Goal: Information Seeking & Learning: Learn about a topic

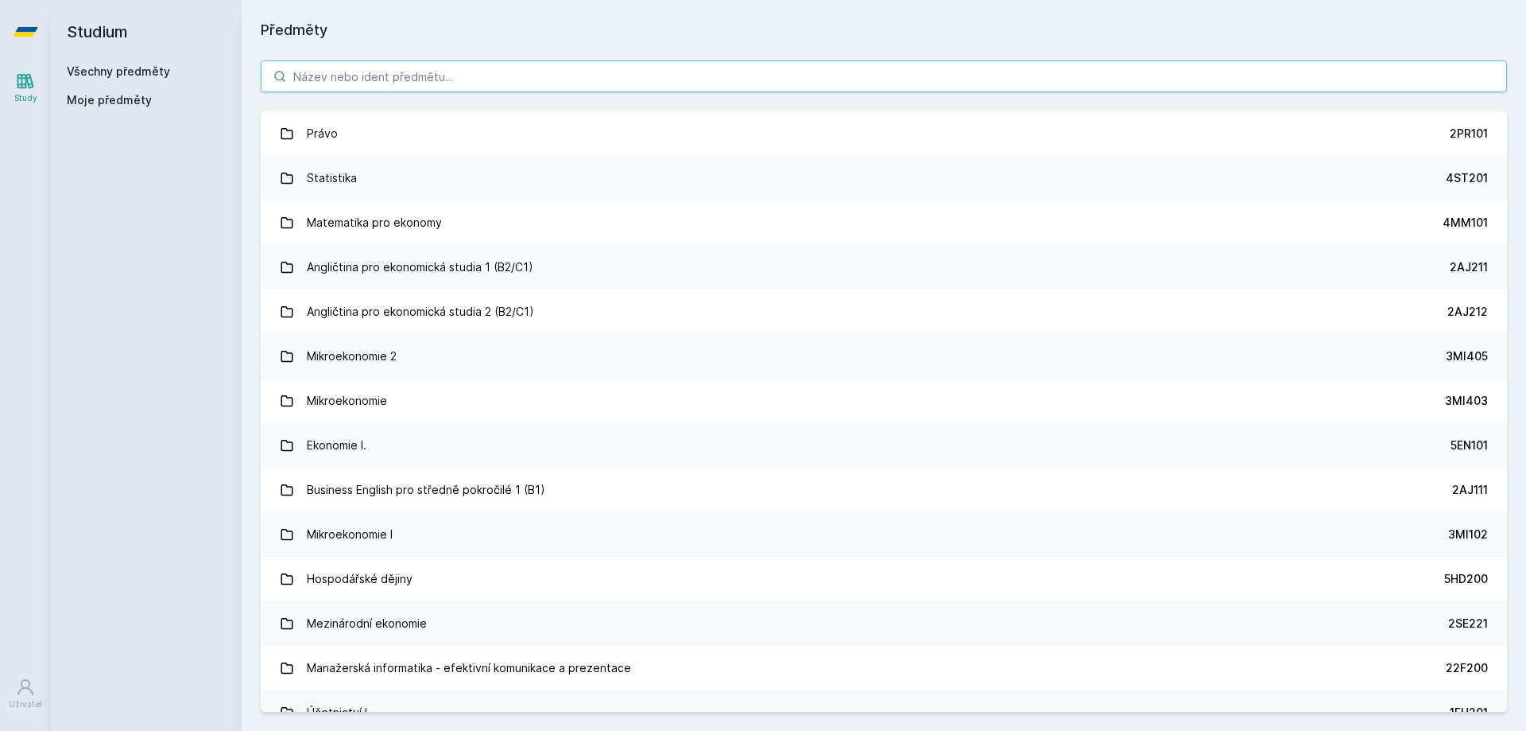
click at [542, 67] on input "search" at bounding box center [884, 76] width 1246 height 32
paste input "5PR202"
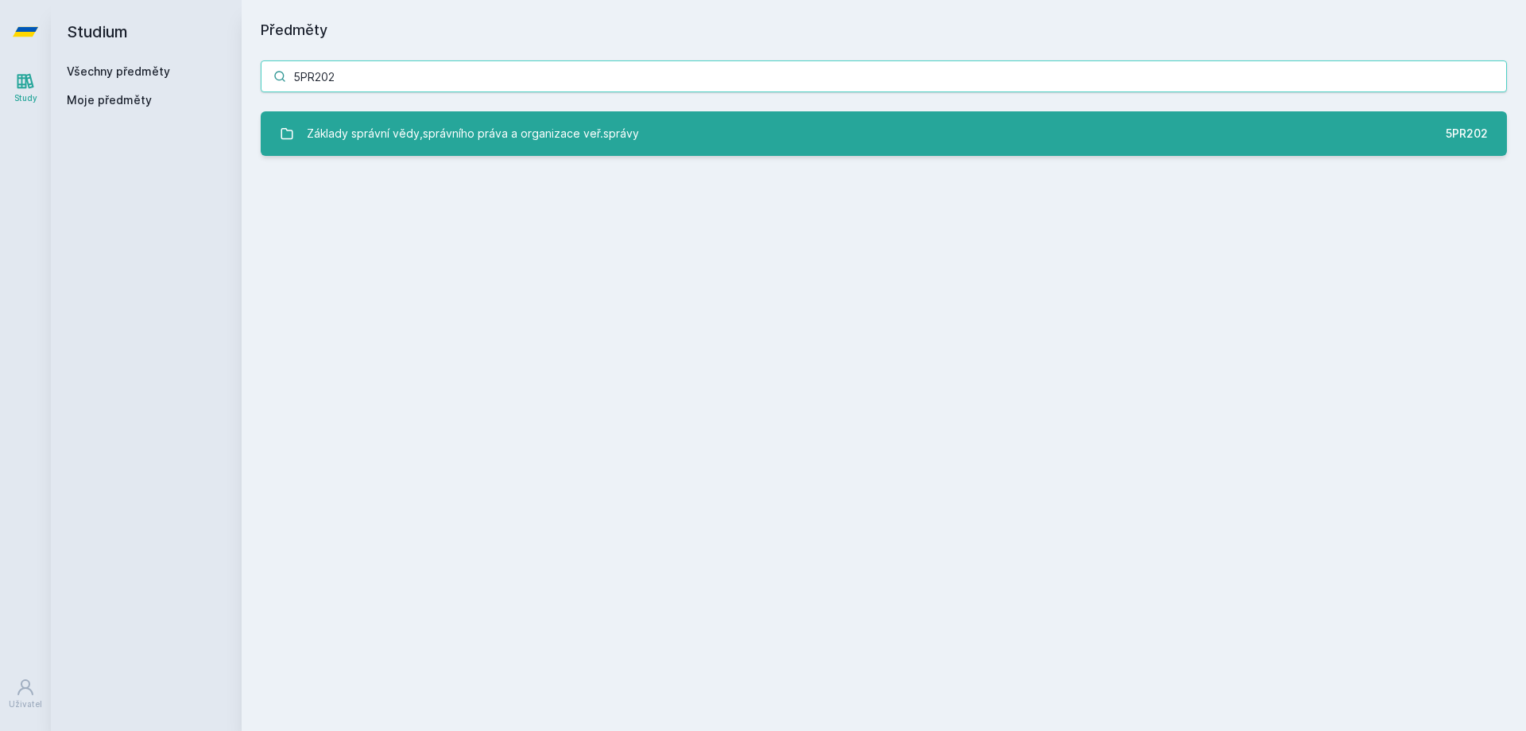
type input "5PR202"
click at [633, 138] on link "Základy správní vědy,správního práva a organizace veř.správy 5PR202" at bounding box center [884, 133] width 1246 height 45
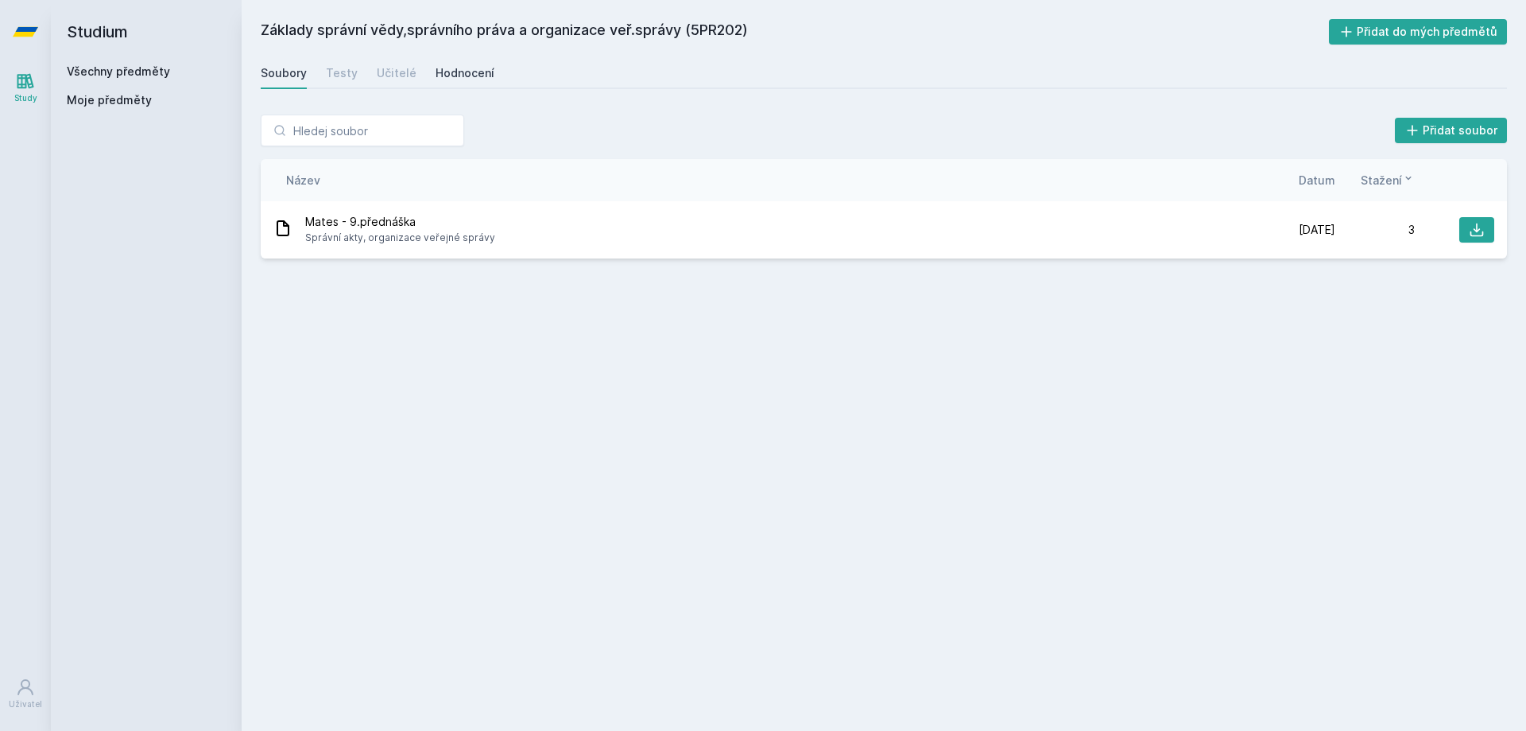
click at [465, 84] on link "Hodnocení" at bounding box center [465, 73] width 59 height 32
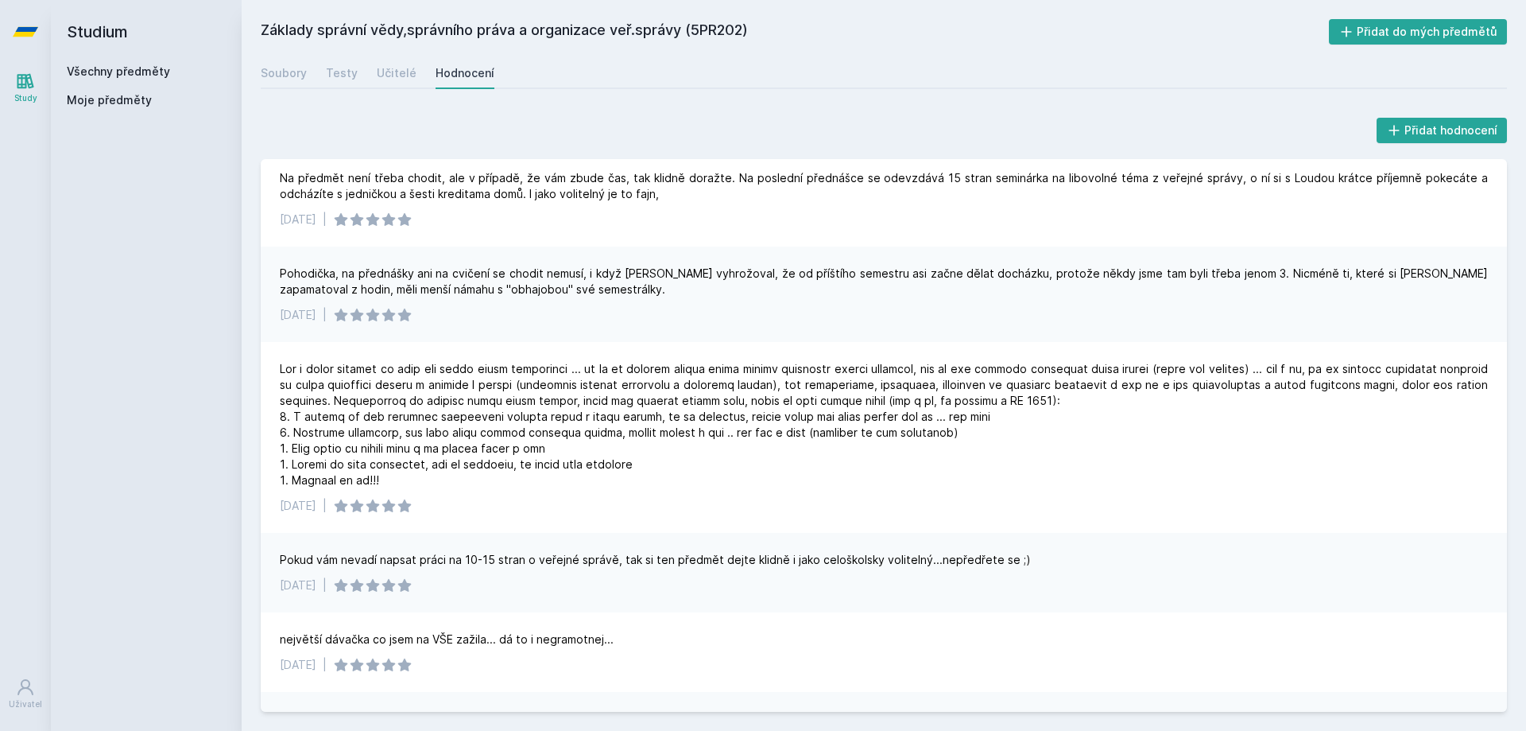
scroll to position [4, 0]
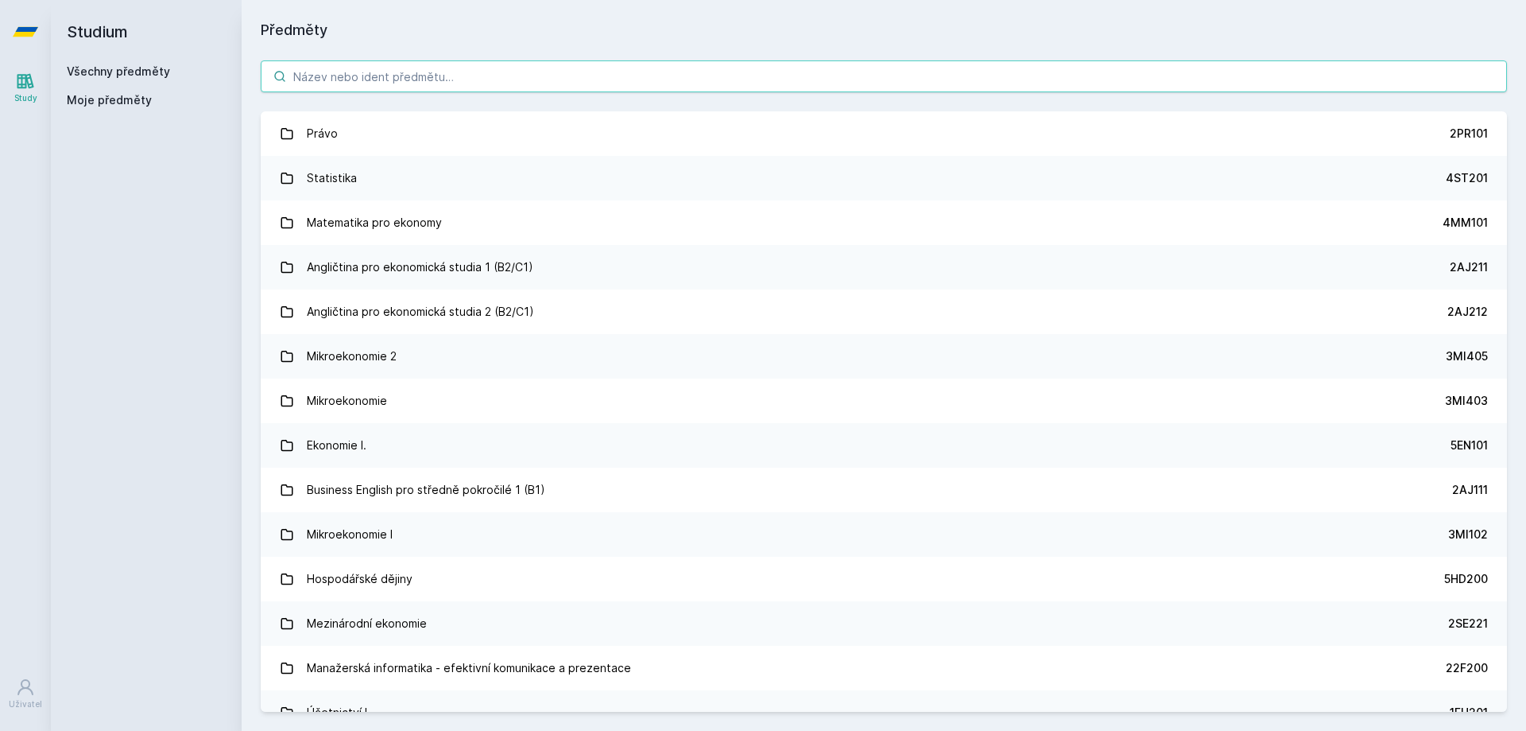
click at [552, 80] on input "search" at bounding box center [884, 76] width 1246 height 32
paste input "5PR301"
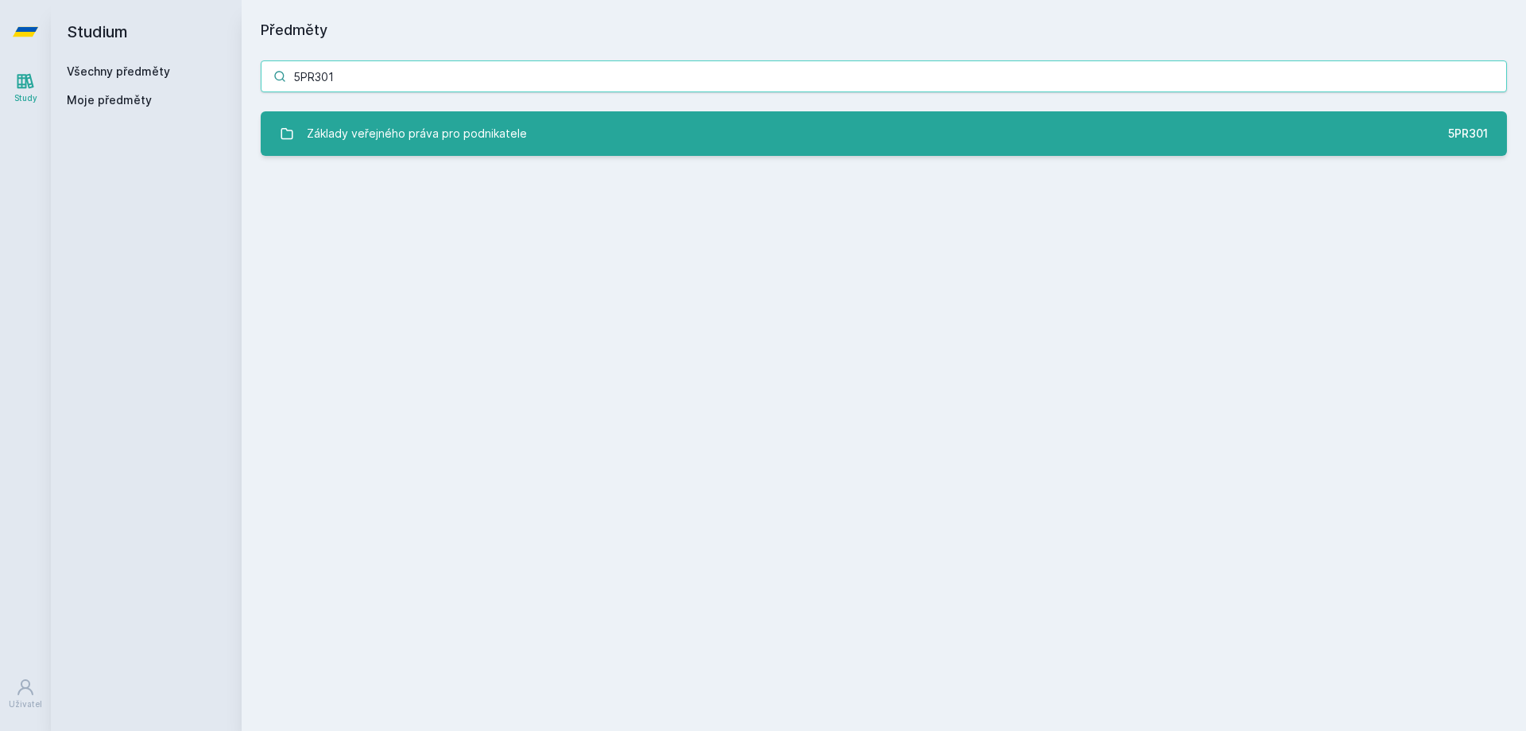
type input "5PR301"
click at [537, 125] on link "Základy veřejného práva pro podnikatele 5PR301" at bounding box center [884, 133] width 1246 height 45
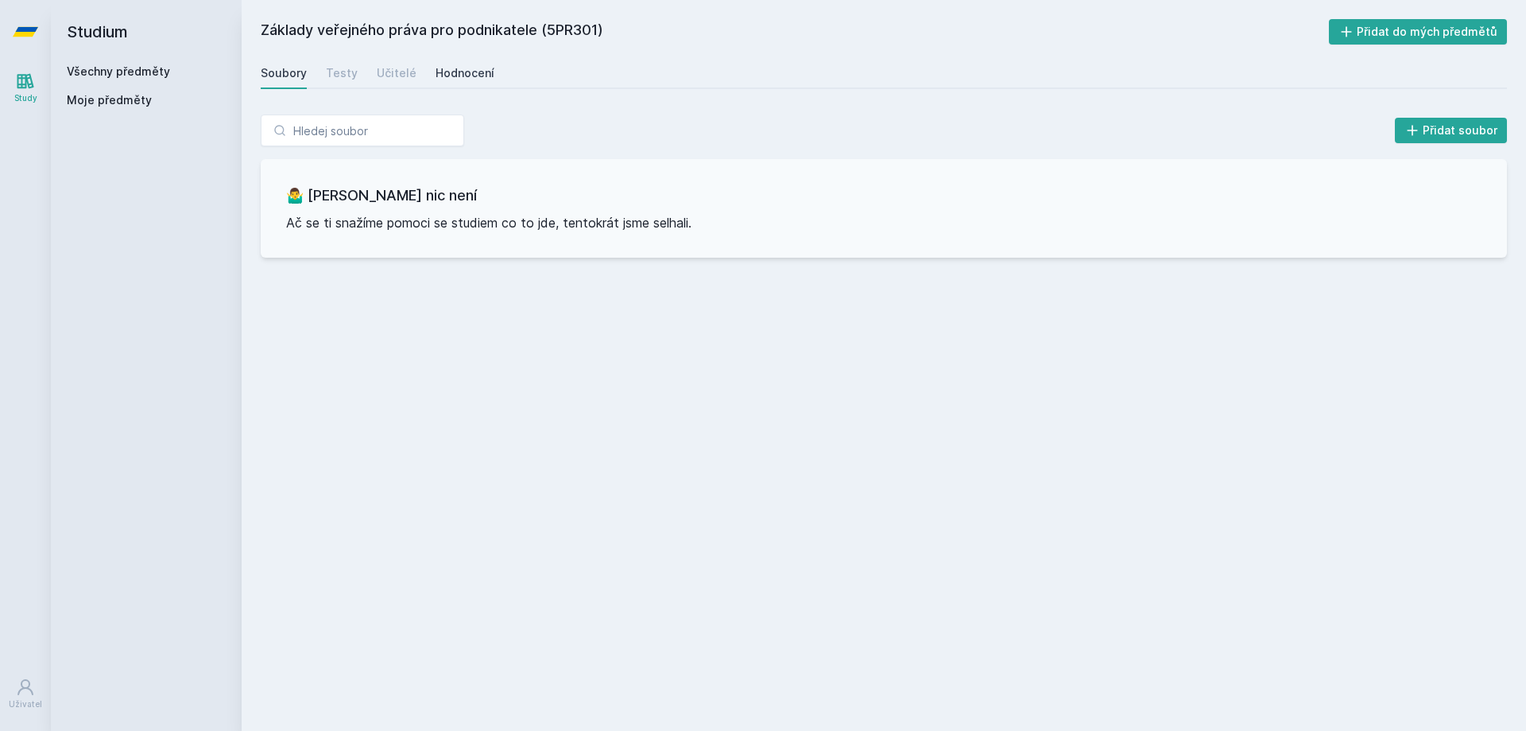
click at [456, 70] on div "Hodnocení" at bounding box center [465, 73] width 59 height 16
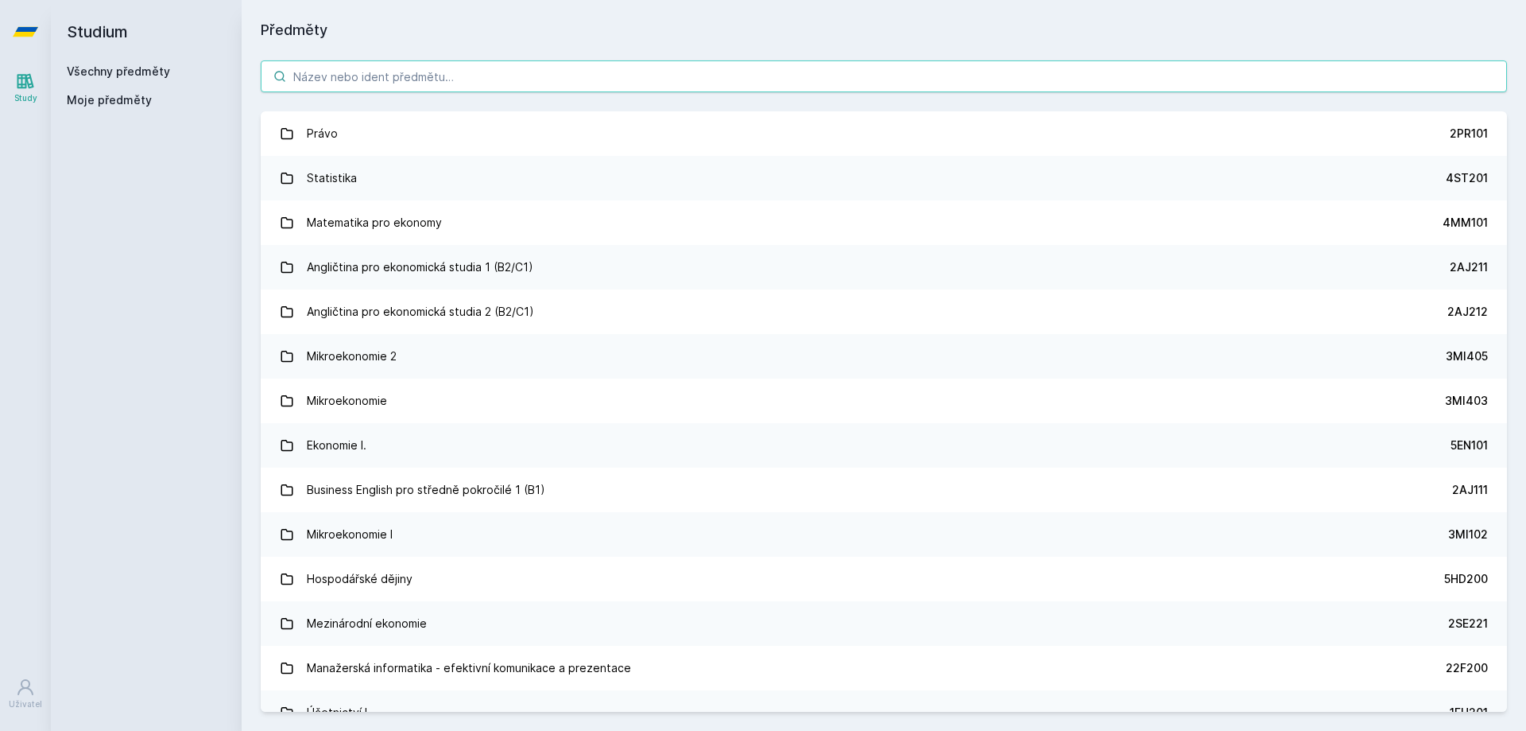
click at [604, 77] on input "search" at bounding box center [884, 76] width 1246 height 32
paste input "5PR425"
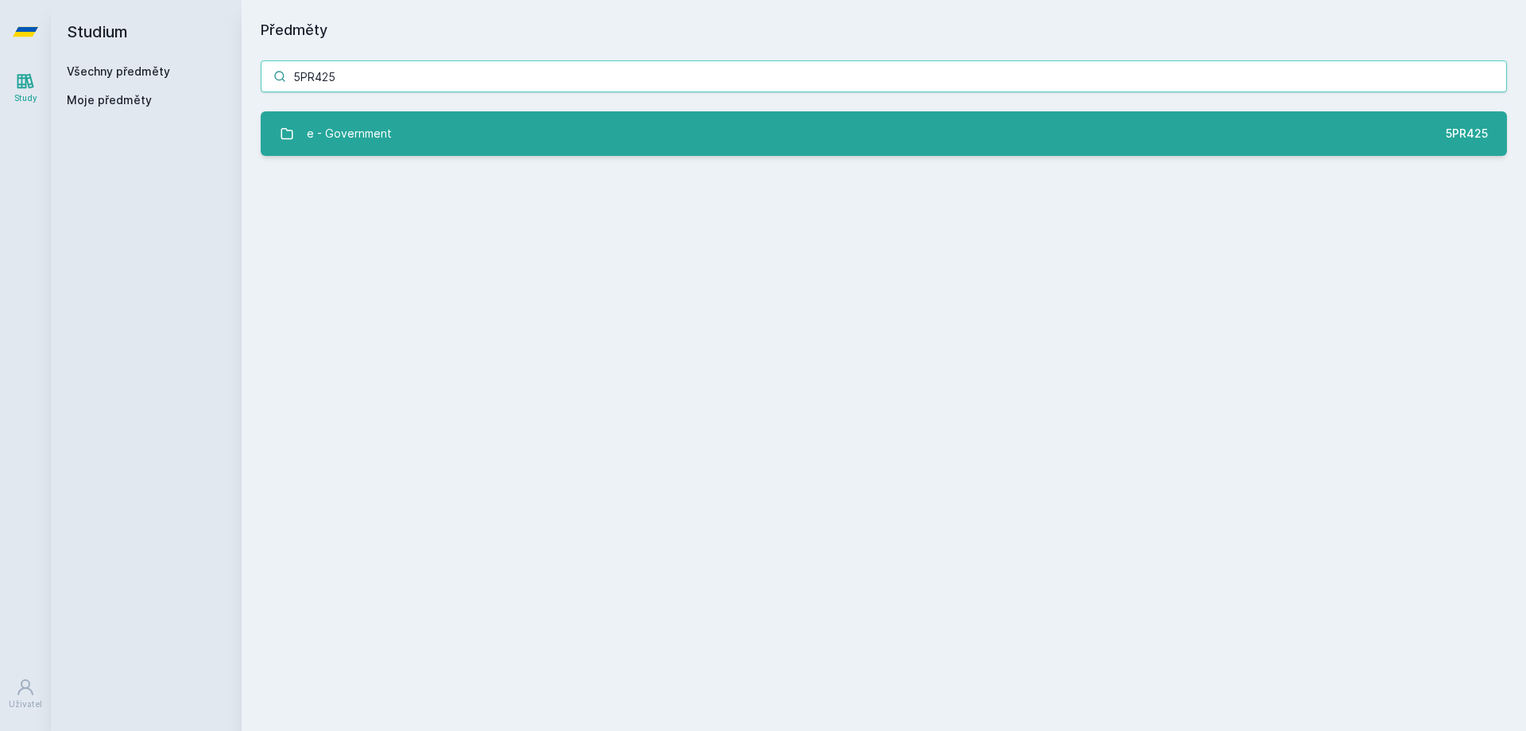
type input "5PR425"
click at [553, 117] on link "e - Government 5PR425" at bounding box center [884, 133] width 1246 height 45
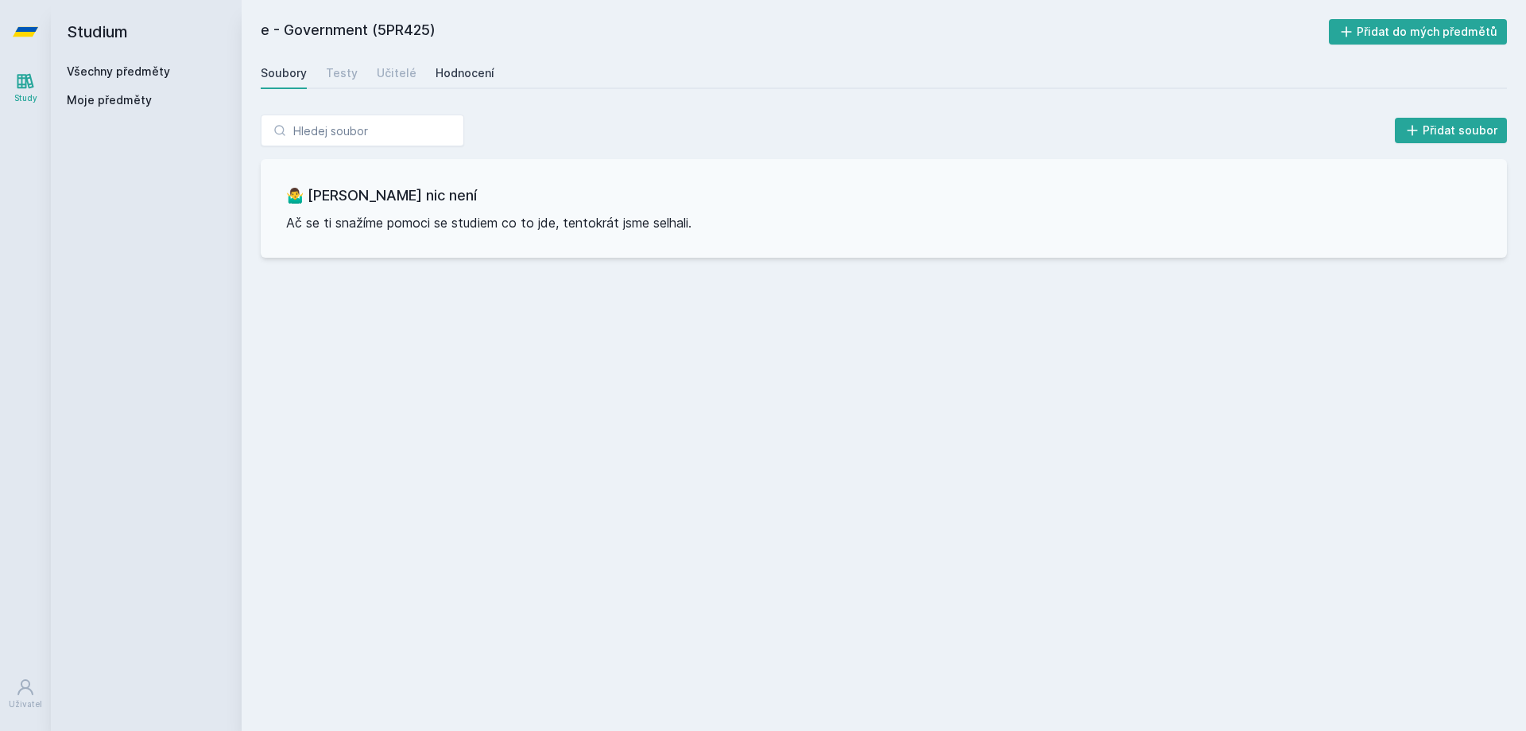
click at [459, 76] on div "Hodnocení" at bounding box center [465, 73] width 59 height 16
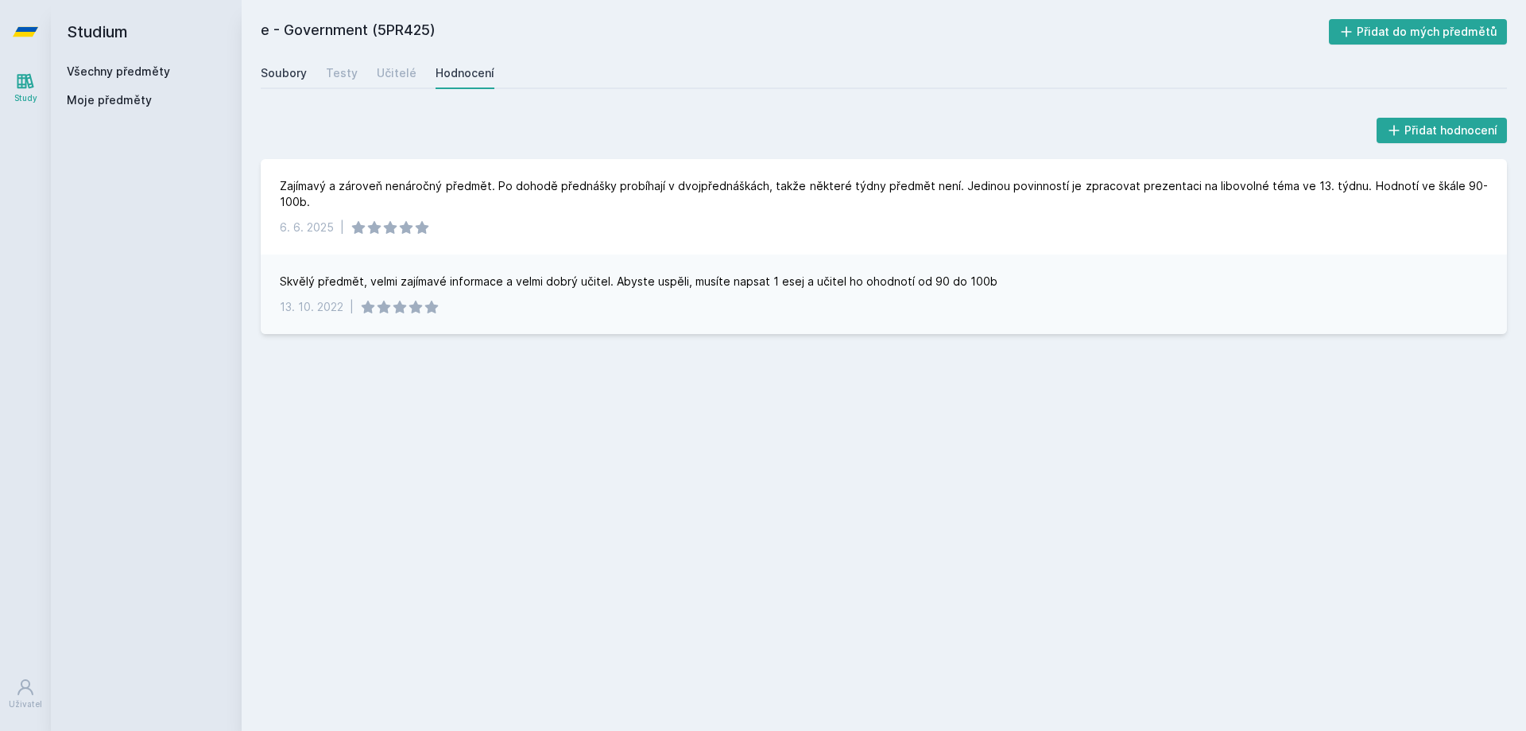
click at [293, 66] on div "Soubory" at bounding box center [284, 73] width 46 height 16
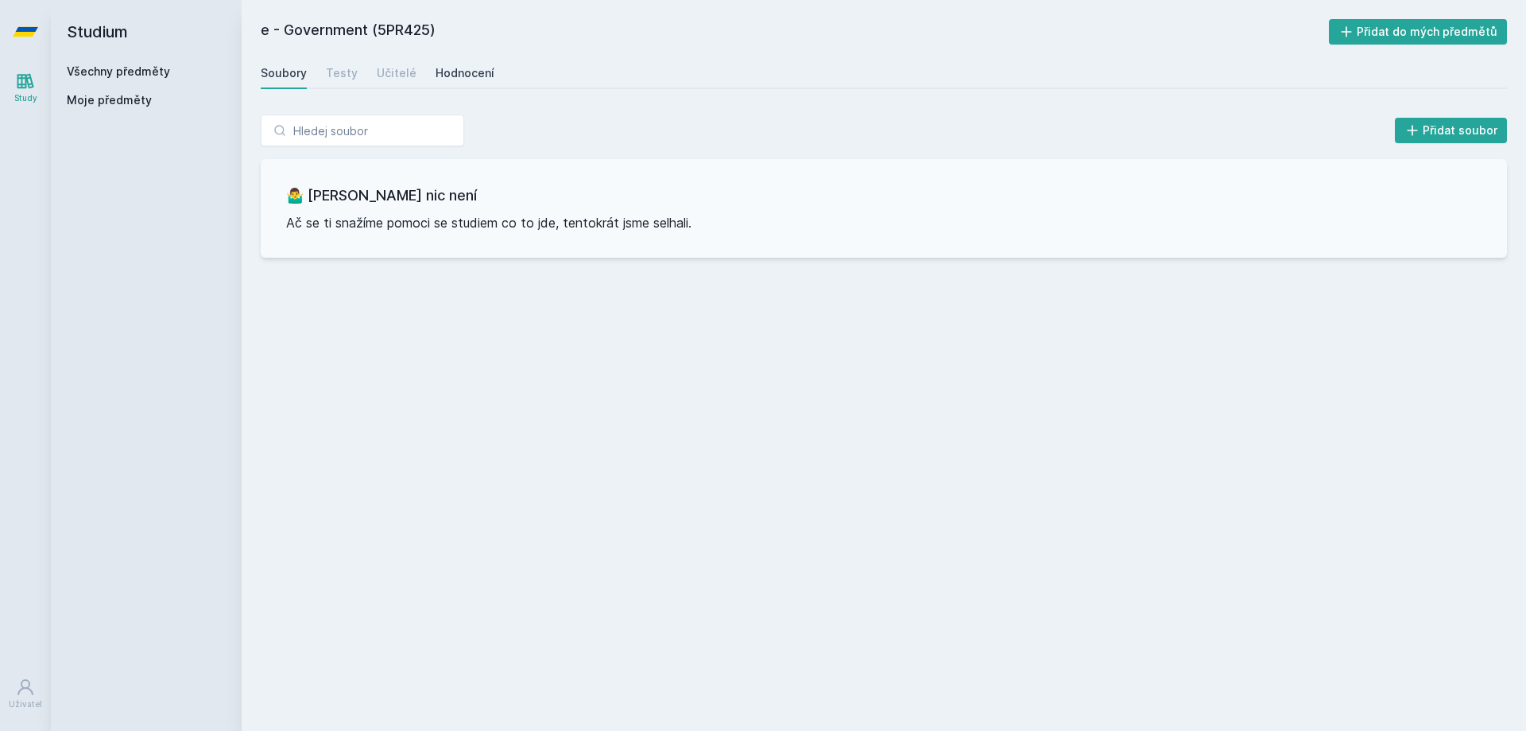
click at [452, 64] on link "Hodnocení" at bounding box center [465, 73] width 59 height 32
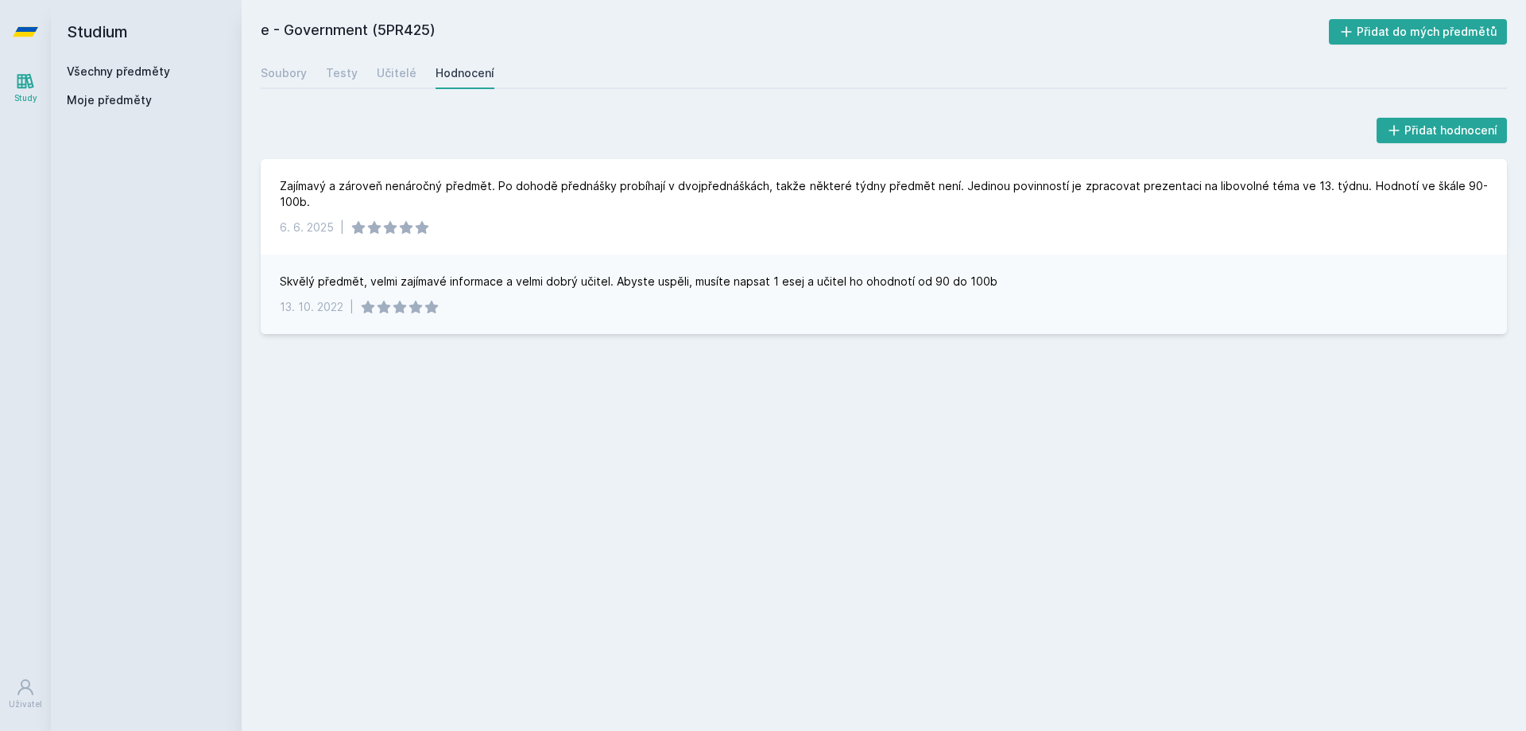
click at [122, 69] on link "Všechny předměty" at bounding box center [118, 71] width 103 height 14
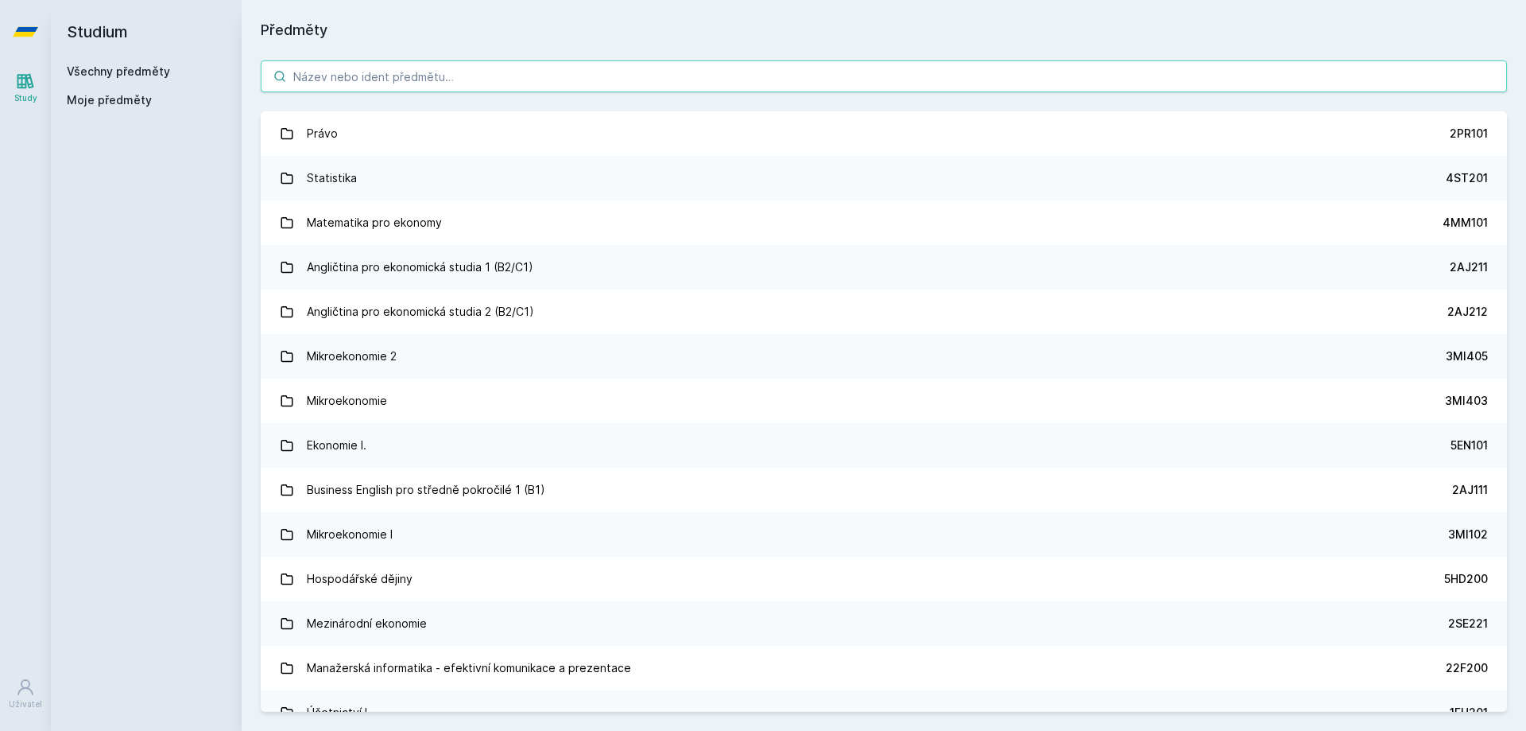
click at [427, 74] on input "search" at bounding box center [884, 76] width 1246 height 32
paste input "55F100"
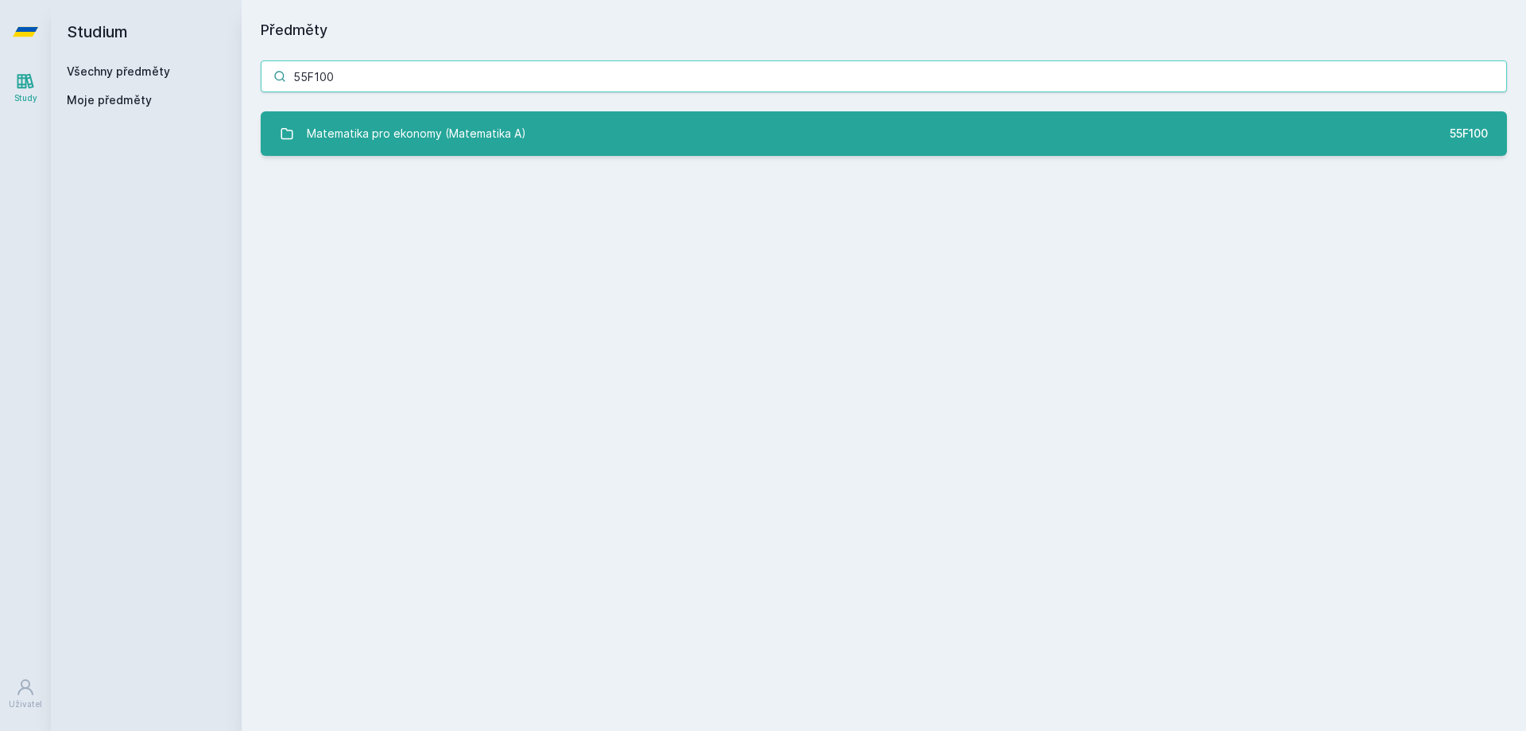
type input "55F100"
click at [564, 128] on link "Matematika pro ekonomy (Matematika A) 55F100" at bounding box center [884, 133] width 1246 height 45
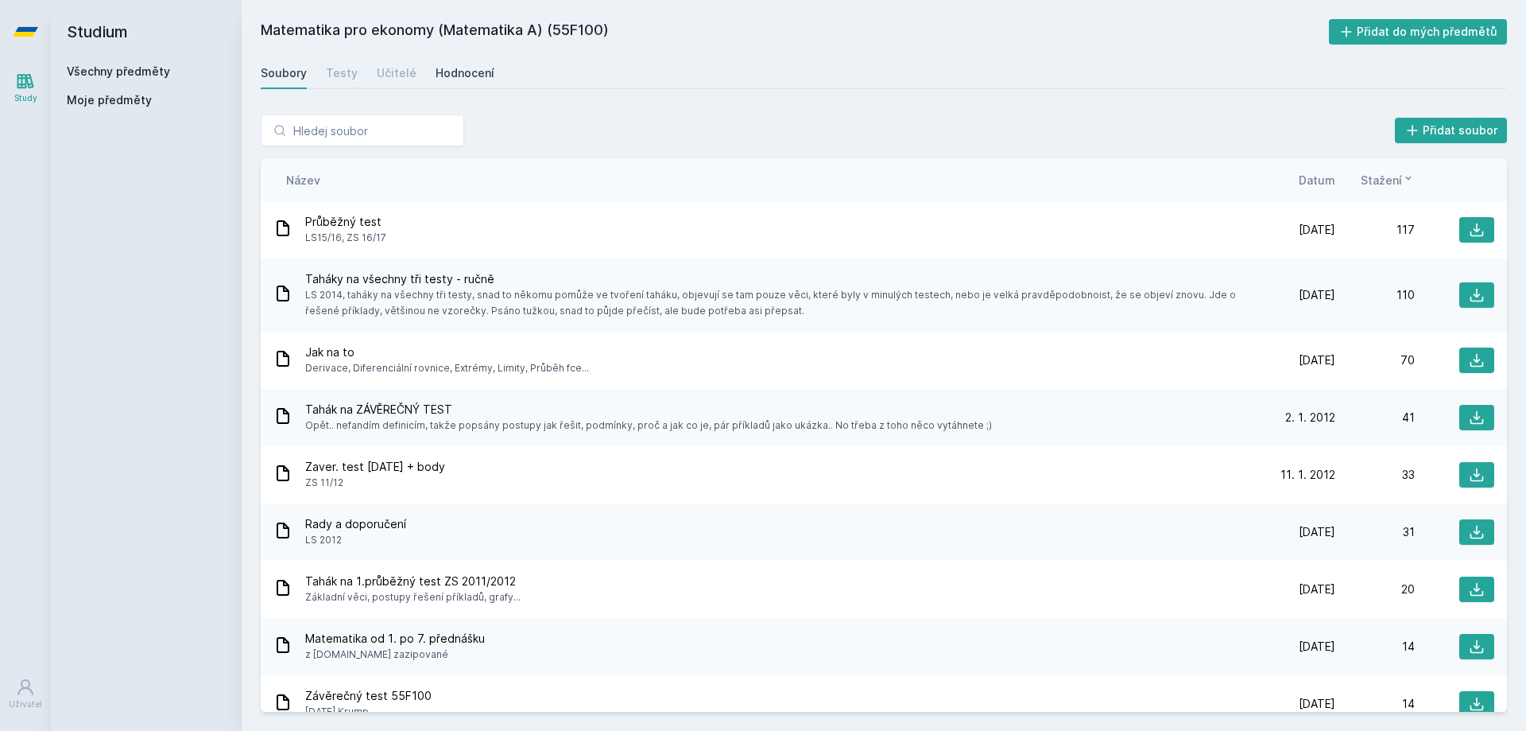
click at [459, 76] on div "Hodnocení" at bounding box center [465, 73] width 59 height 16
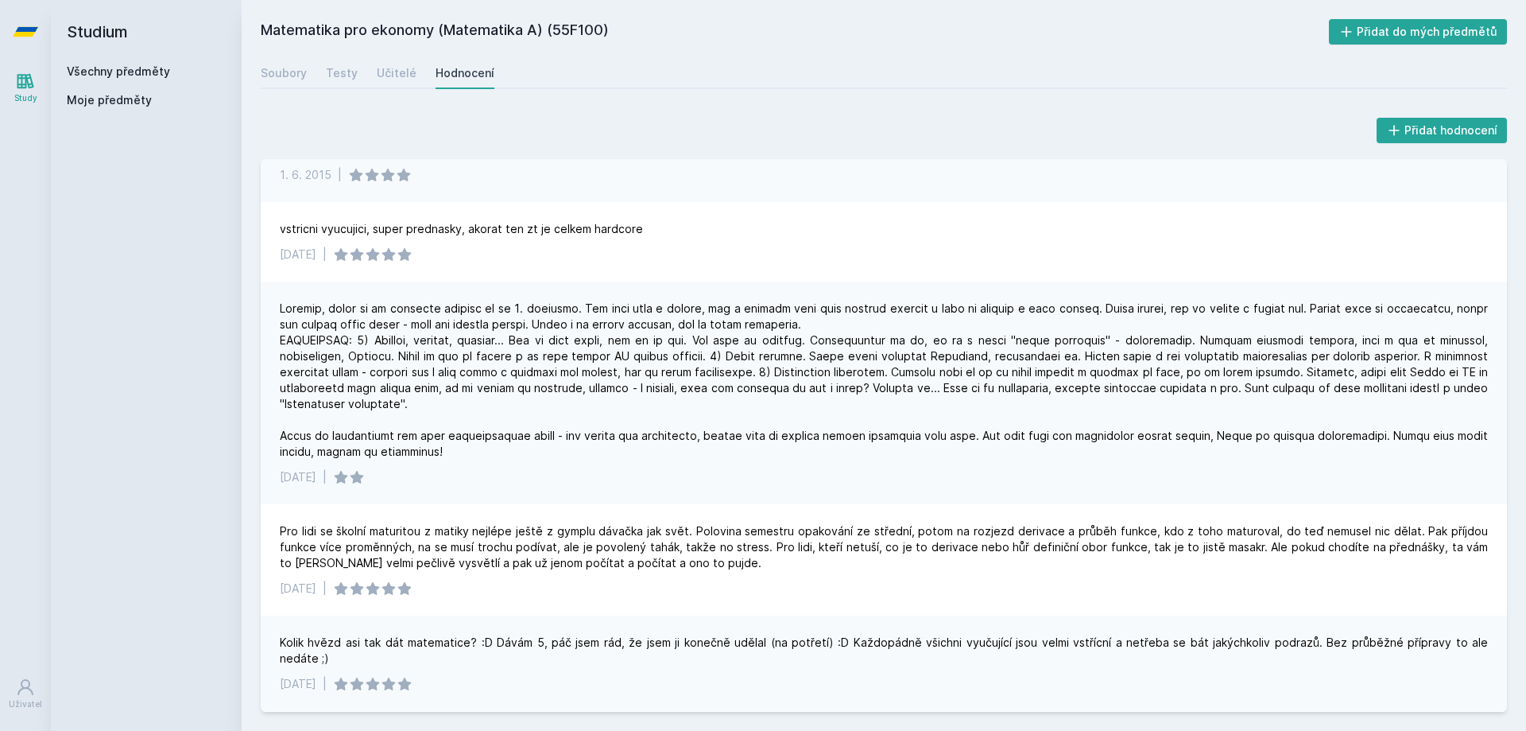
scroll to position [2067, 0]
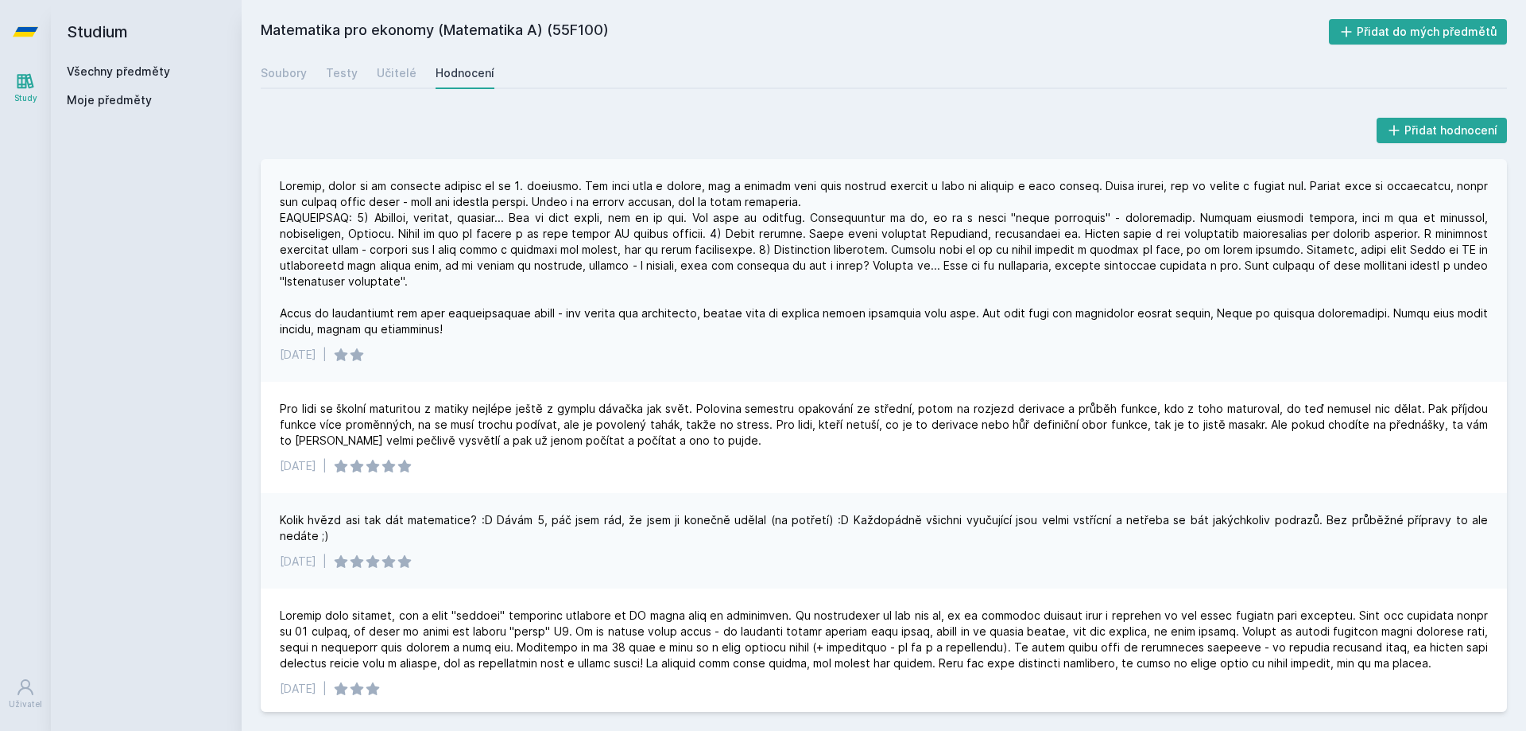
click at [116, 67] on link "Všechny předměty" at bounding box center [118, 71] width 103 height 14
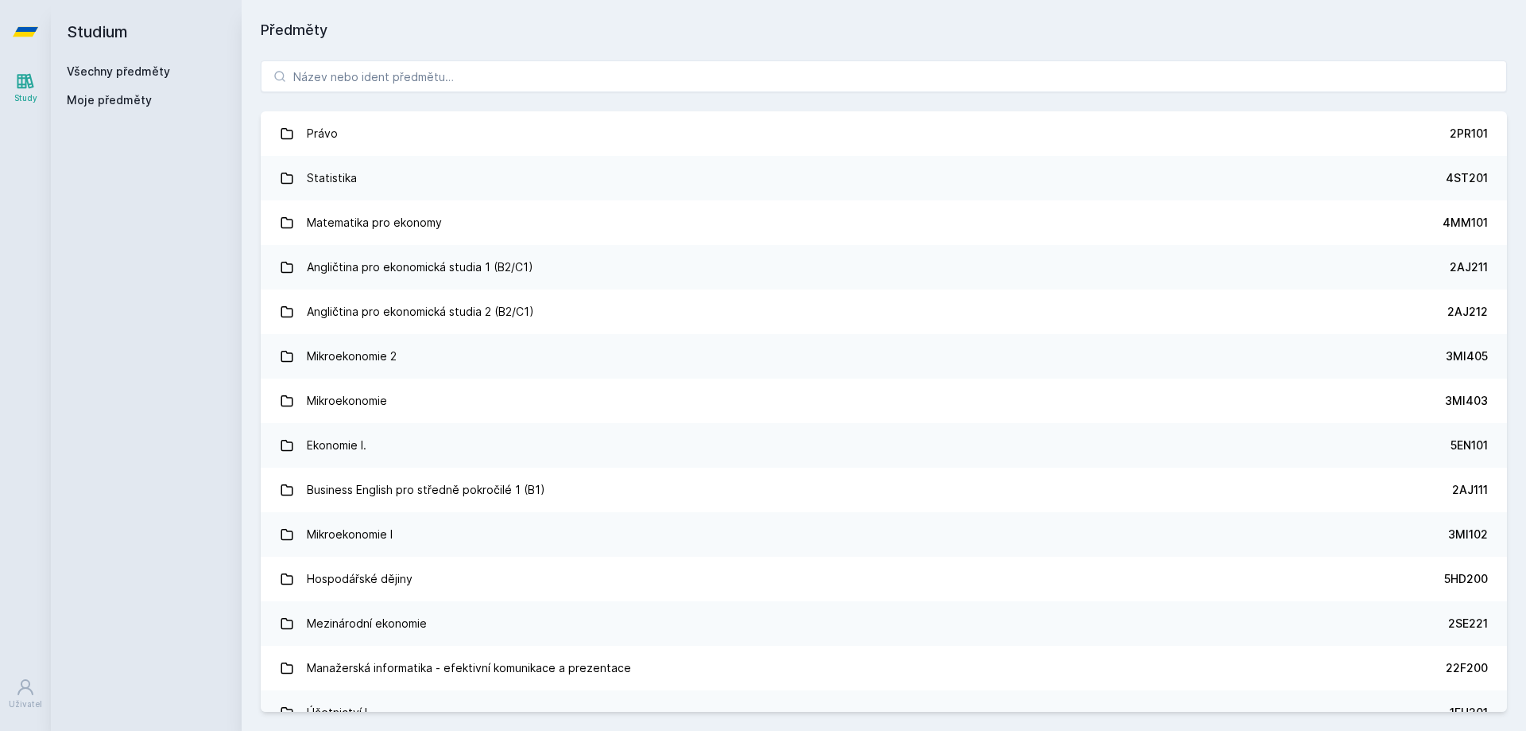
click at [98, 33] on h2 "Studium" at bounding box center [146, 32] width 159 height 64
click at [515, 79] on input "search" at bounding box center [884, 76] width 1246 height 32
paste input "Vít Beran"
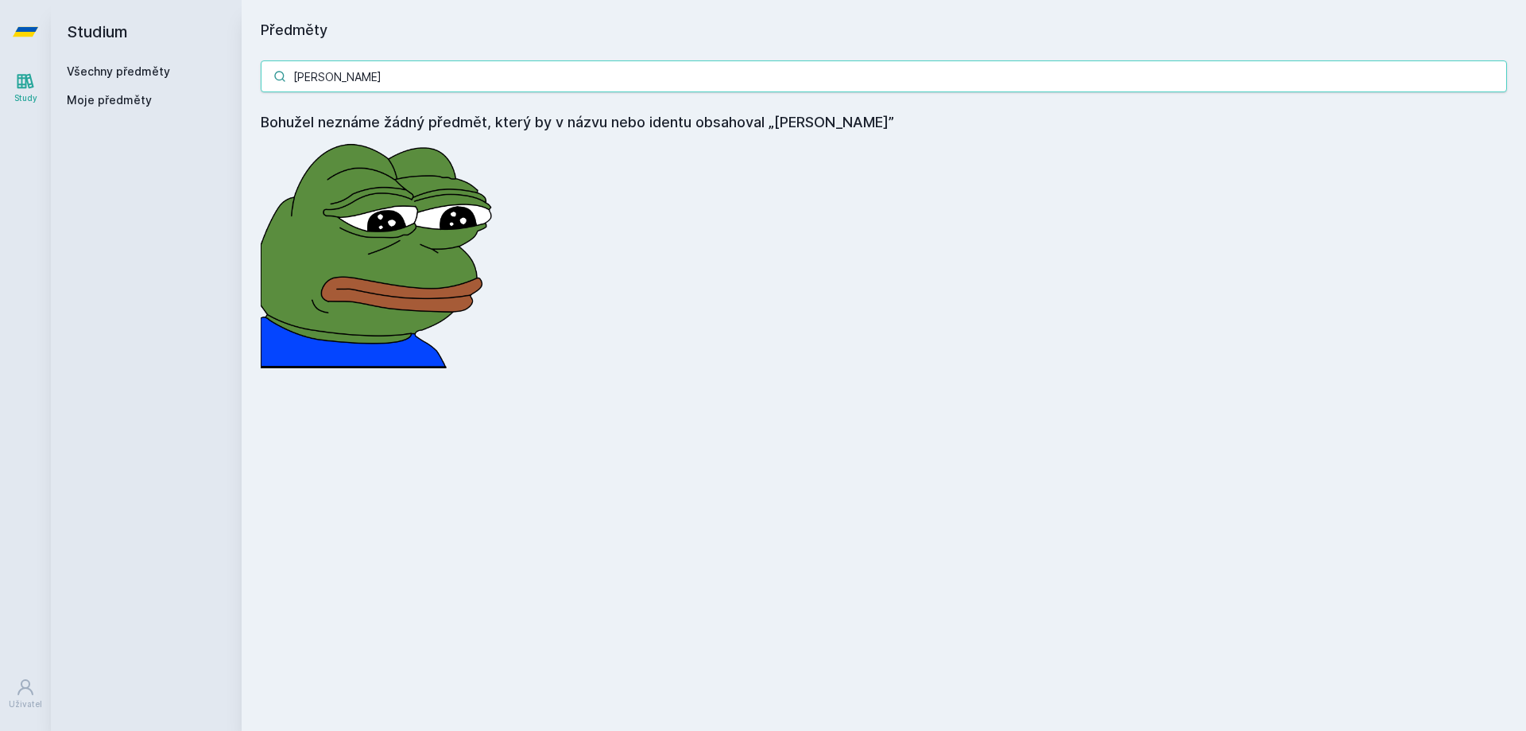
type input "Vít Beran"
click at [118, 66] on link "Všechny předměty" at bounding box center [118, 71] width 103 height 14
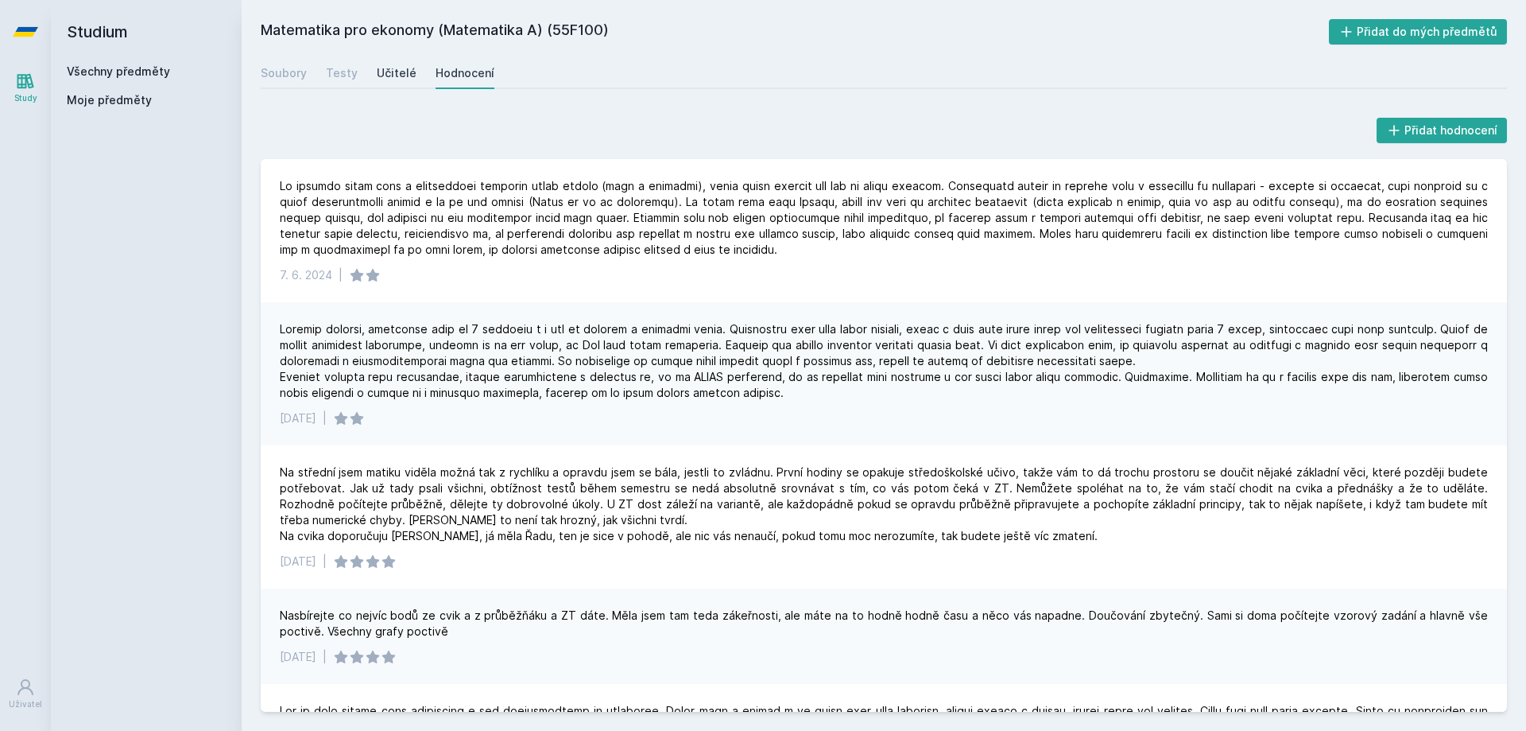
click at [399, 74] on div "Učitelé" at bounding box center [397, 73] width 40 height 16
